Goal: Transaction & Acquisition: Purchase product/service

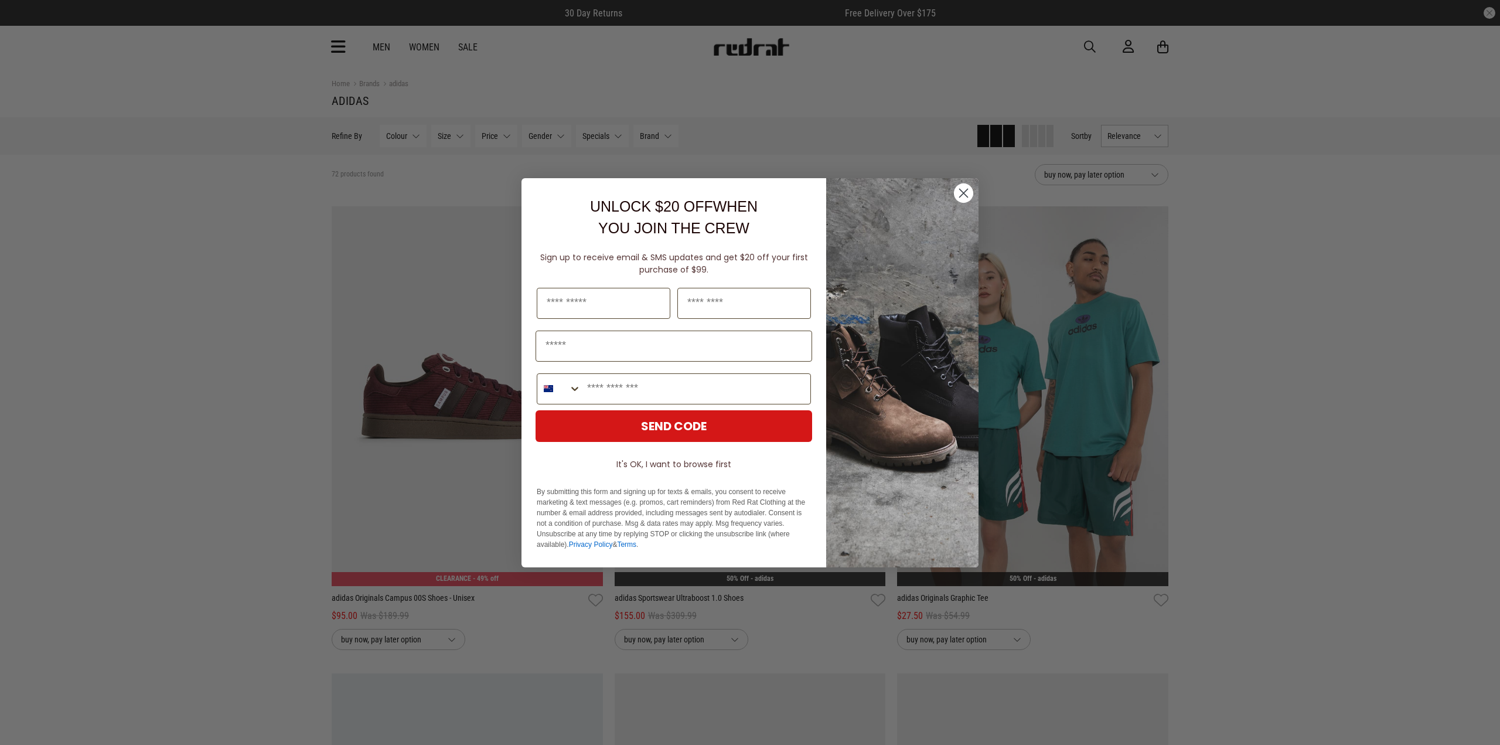
click at [168, 213] on div "Close dialog UNLOCK $20 OFF WHEN YOU JOIN THE CREW Sign up to receive email & S…" at bounding box center [750, 372] width 1500 height 745
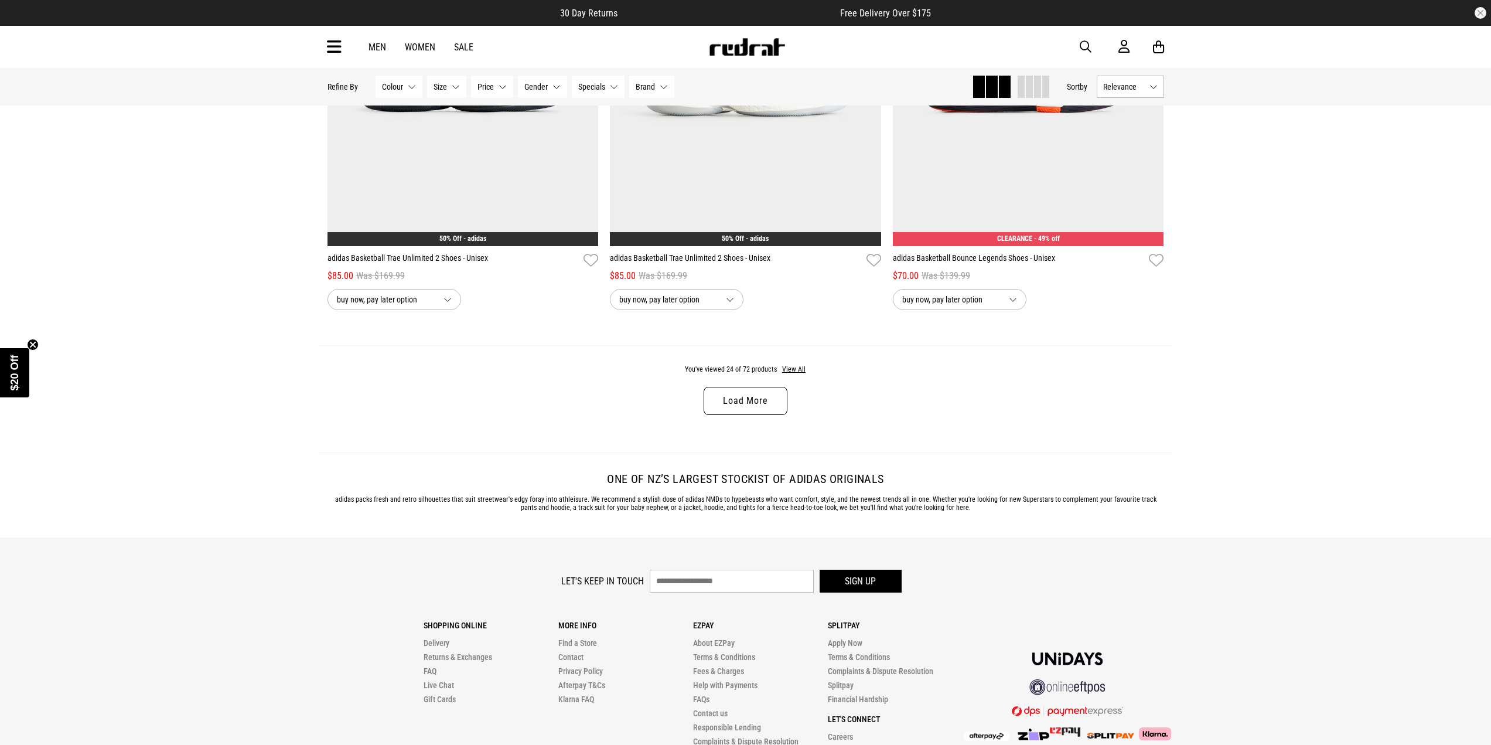
scroll to position [3613, 0]
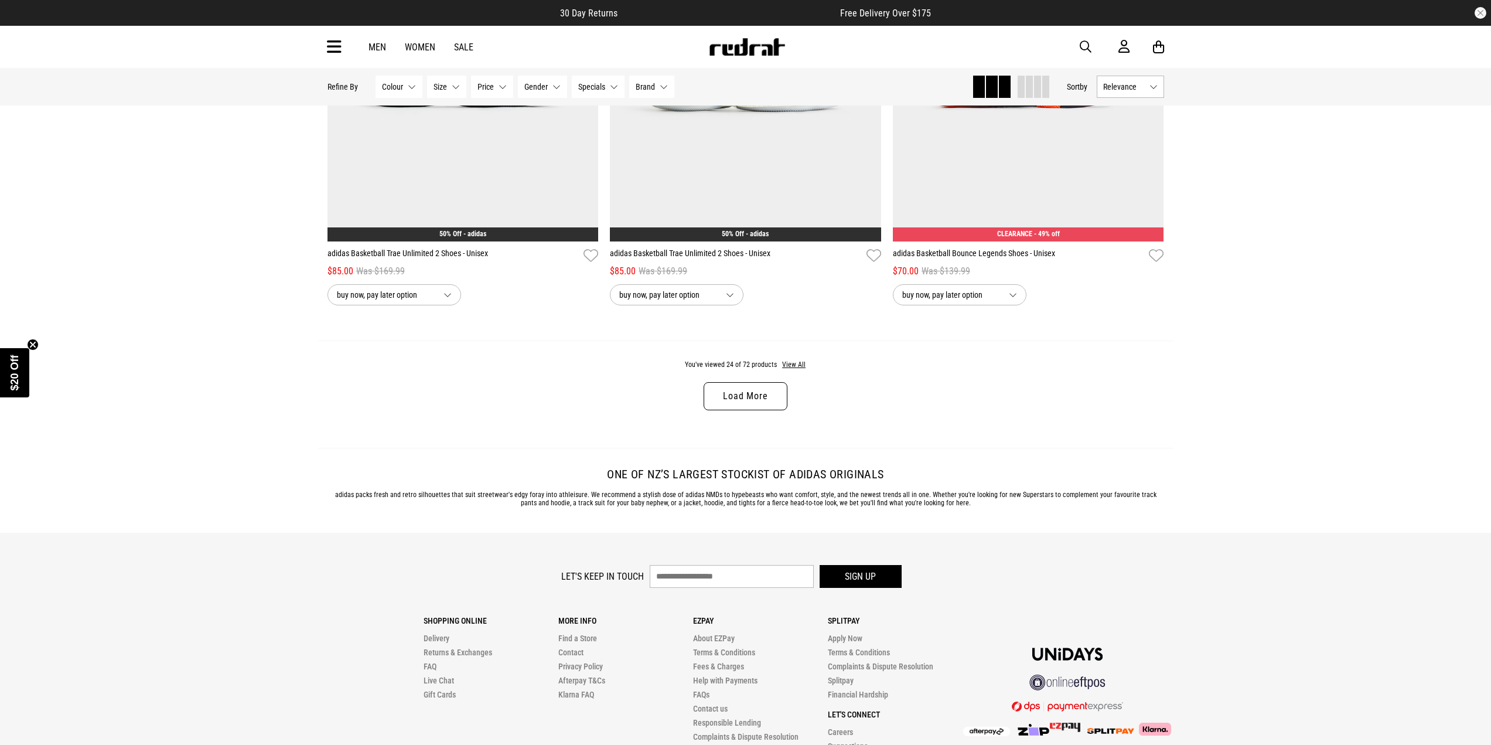
click at [746, 395] on link "Load More" at bounding box center [745, 396] width 83 height 28
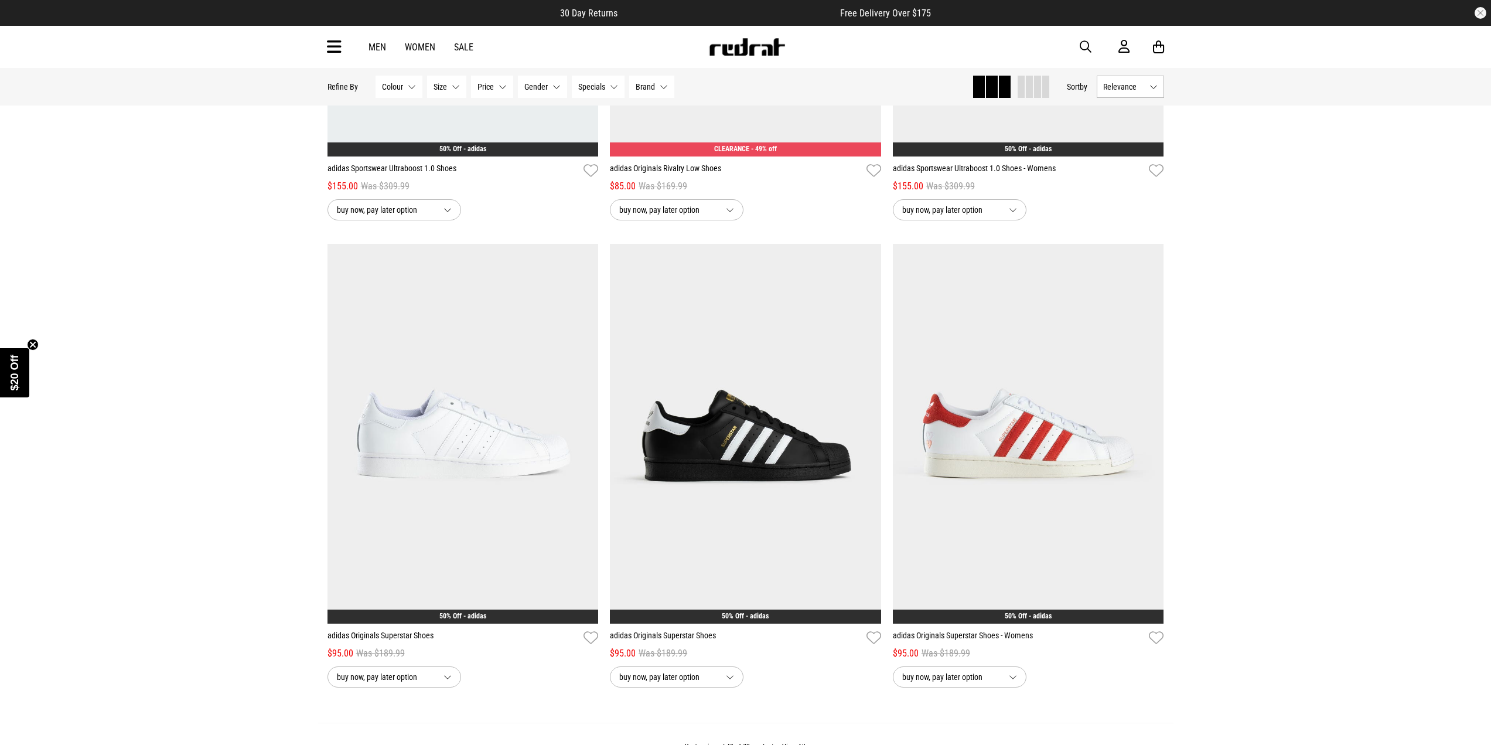
scroll to position [7304, 0]
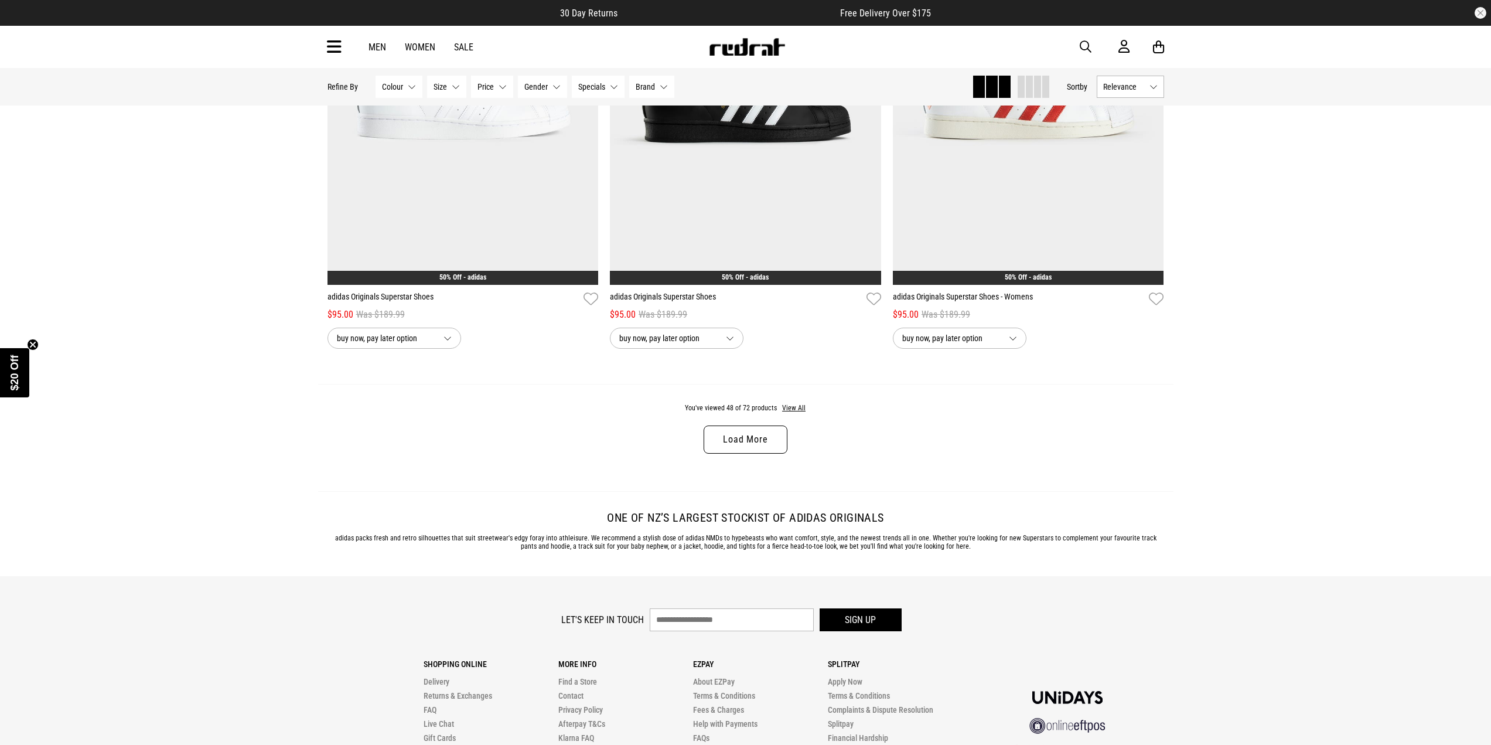
click at [747, 445] on link "Load More" at bounding box center [745, 439] width 83 height 28
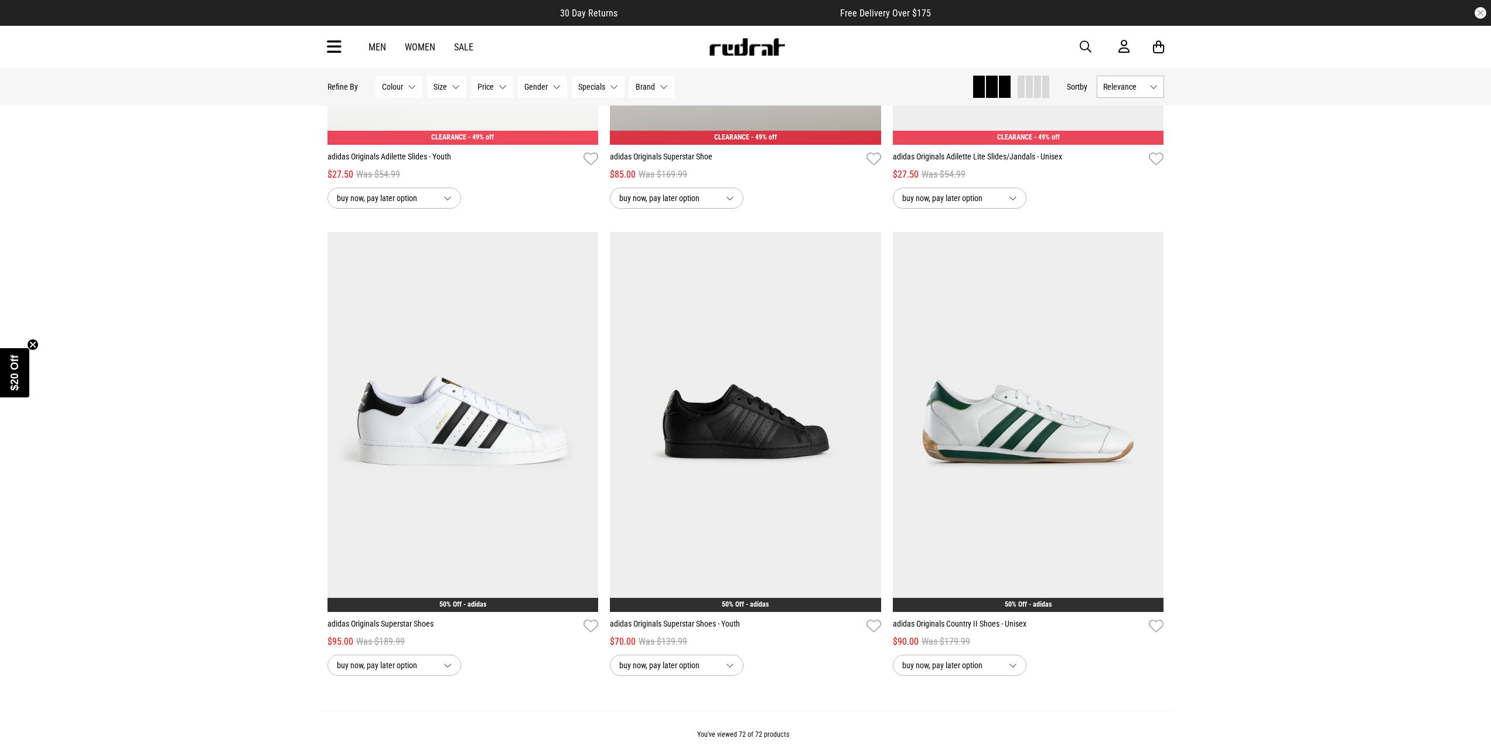
scroll to position [10698, 0]
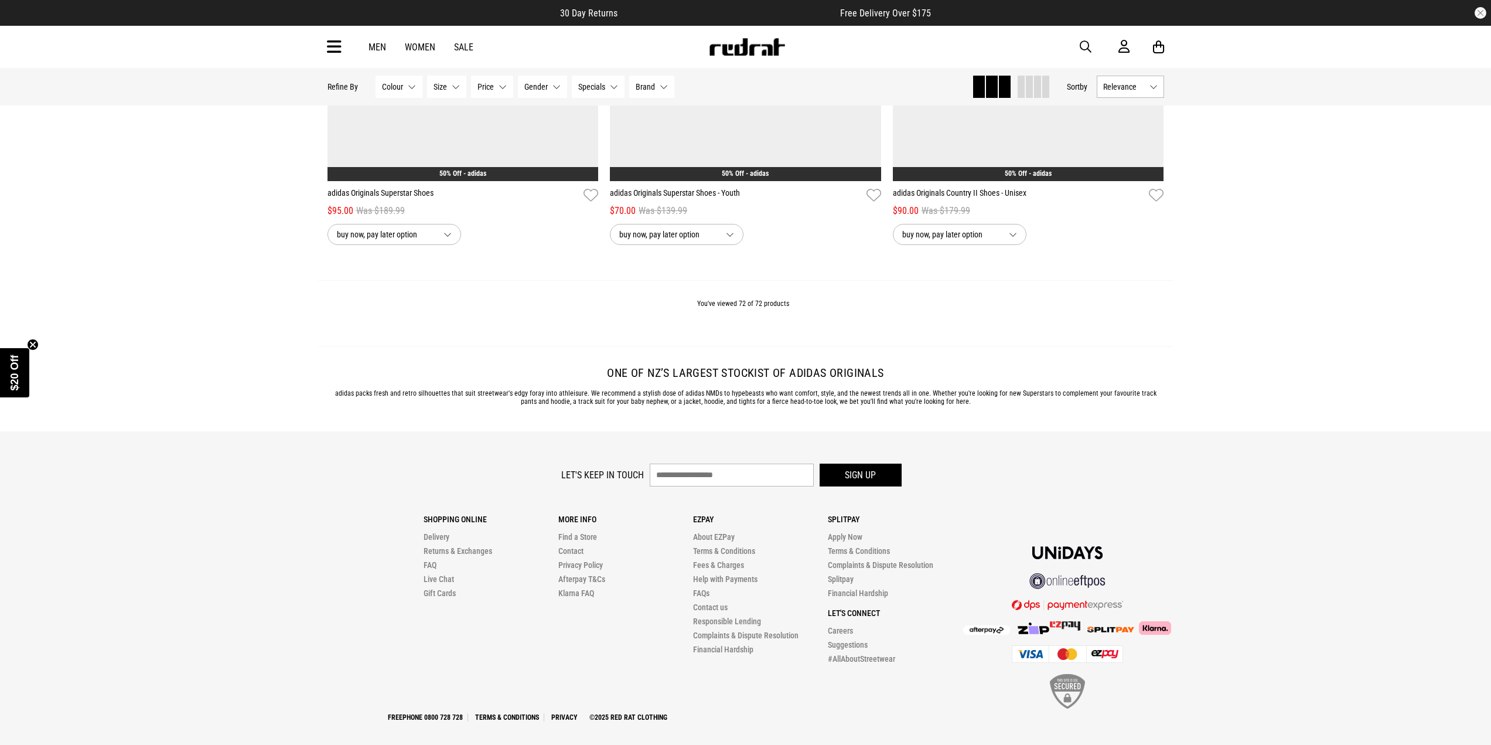
scroll to position [11167, 0]
